Goal: Use online tool/utility: Utilize a website feature to perform a specific function

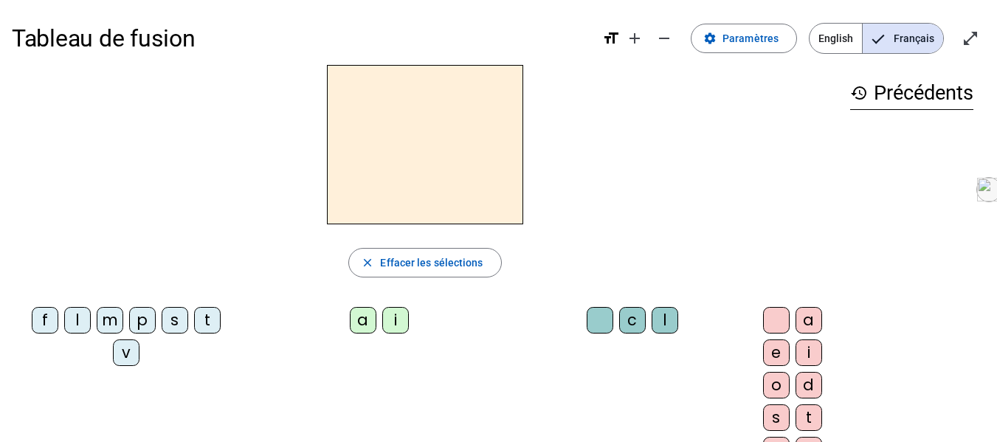
click at [113, 321] on div "m" at bounding box center [110, 320] width 27 height 27
click at [350, 325] on div "a" at bounding box center [363, 320] width 27 height 27
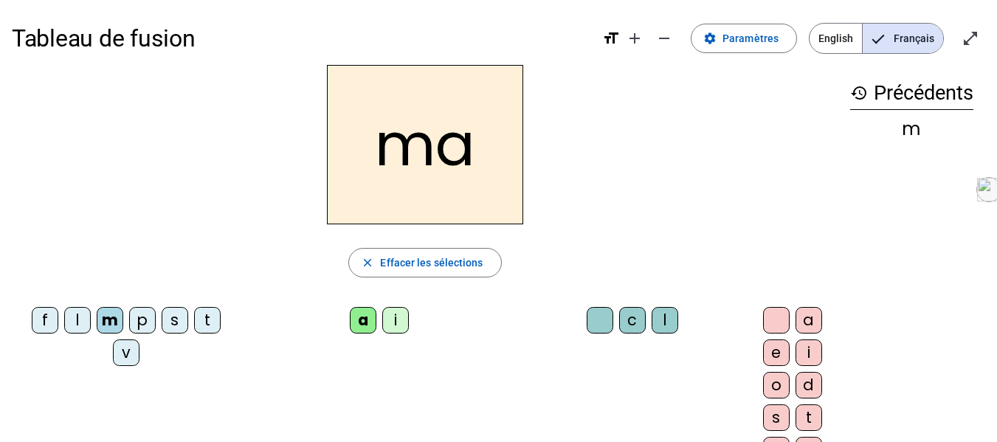
click at [652, 320] on div "l" at bounding box center [665, 320] width 27 height 27
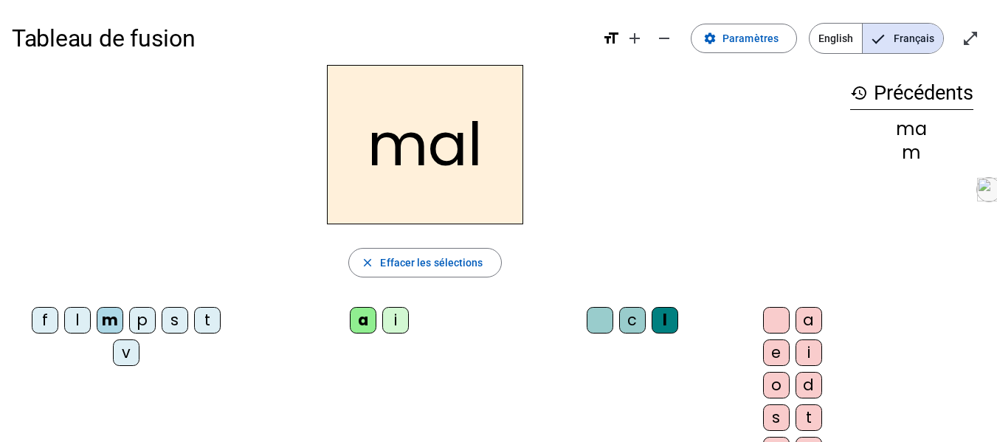
click at [123, 350] on div "v" at bounding box center [126, 352] width 27 height 27
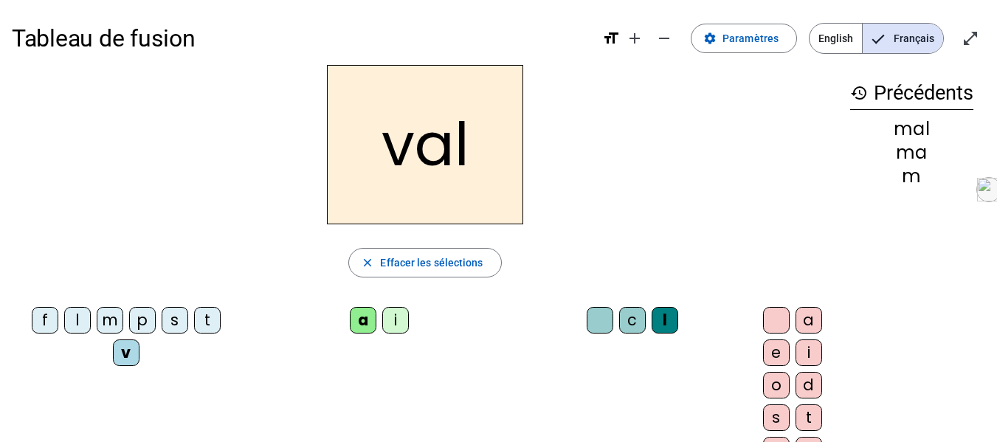
click at [382, 325] on div "i" at bounding box center [395, 320] width 27 height 27
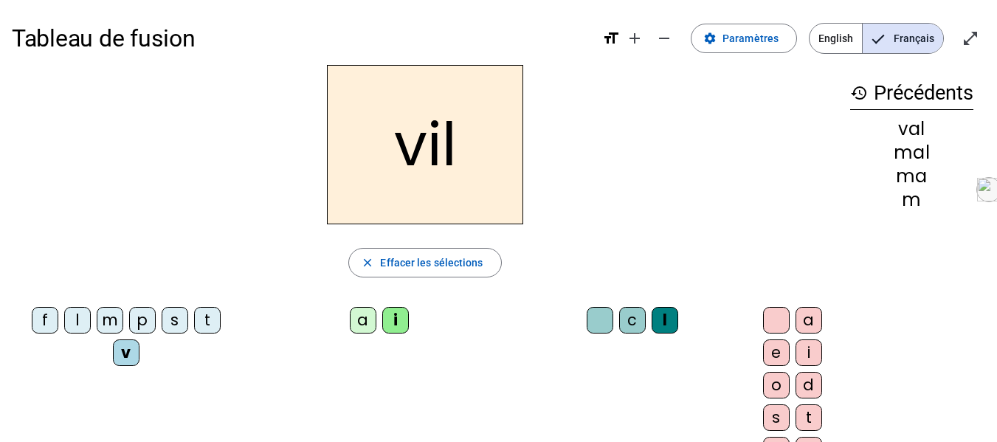
click at [350, 316] on div "a" at bounding box center [363, 320] width 27 height 27
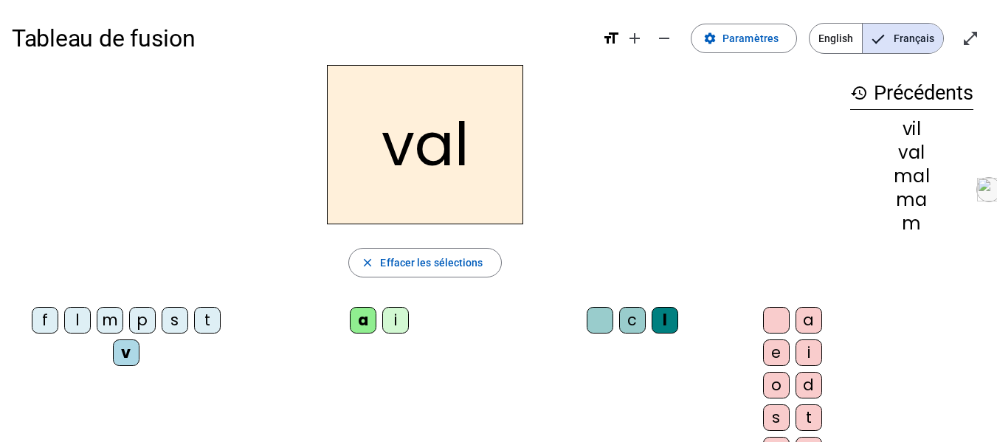
click at [587, 316] on div at bounding box center [600, 320] width 27 height 27
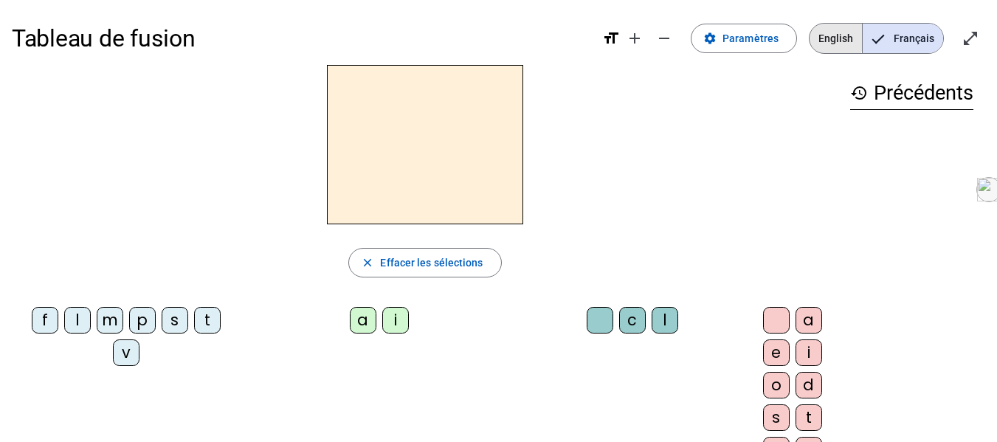
click at [829, 36] on span "English" at bounding box center [835, 39] width 52 height 30
